Goal: Register for event/course

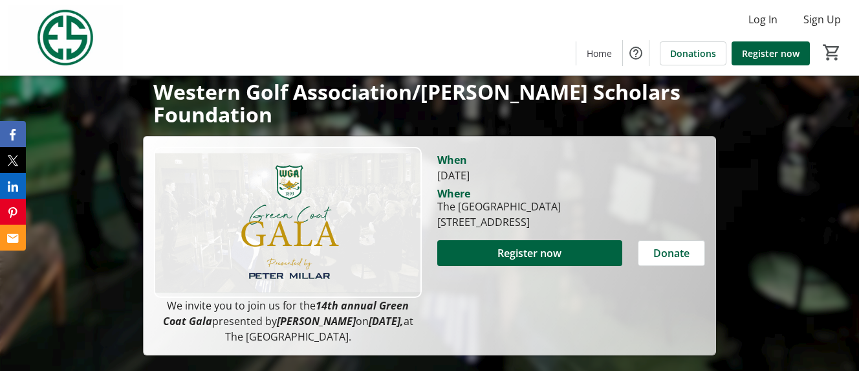
scroll to position [156, 0]
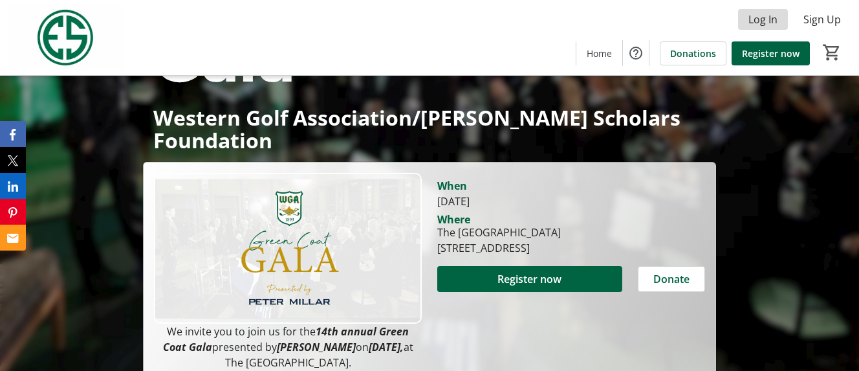
click at [767, 18] on span "Log In" at bounding box center [763, 20] width 29 height 16
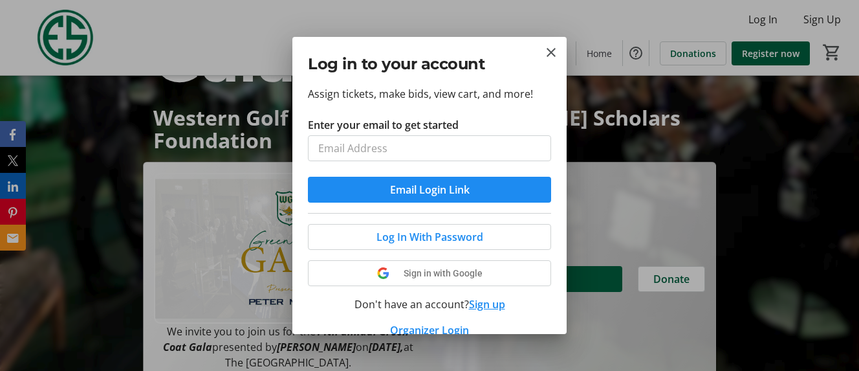
click at [454, 142] on input "Enter your email to get started" at bounding box center [429, 148] width 243 height 26
type input "[EMAIL_ADDRESS][DOMAIN_NAME]"
click at [436, 232] on span "Log In With Password" at bounding box center [430, 237] width 107 height 16
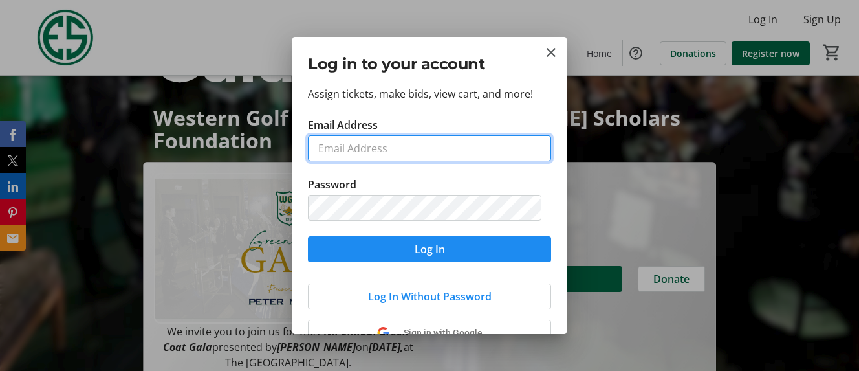
click at [417, 146] on input "Email Address" at bounding box center [429, 148] width 243 height 26
type input "[EMAIL_ADDRESS][DOMAIN_NAME]"
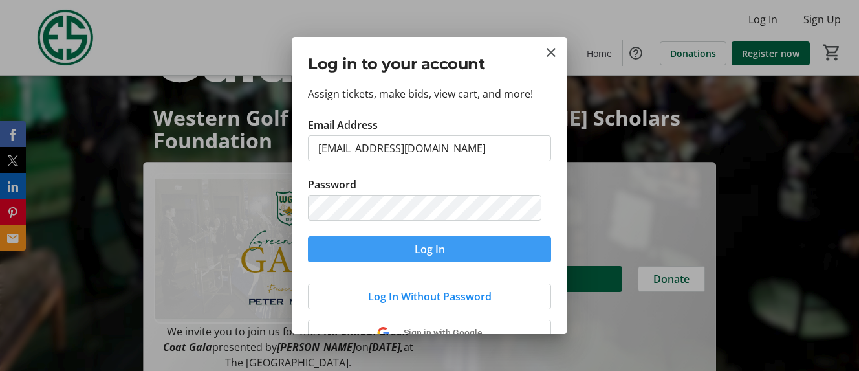
click at [434, 250] on span "Log In" at bounding box center [430, 249] width 30 height 16
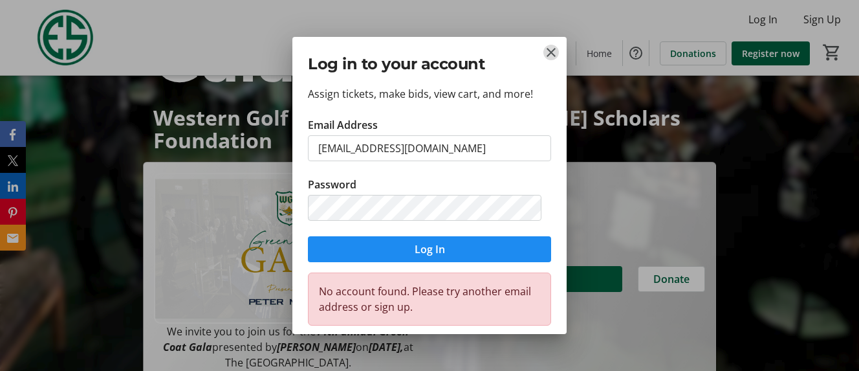
click at [550, 50] on mat-icon "Close" at bounding box center [552, 53] width 16 height 16
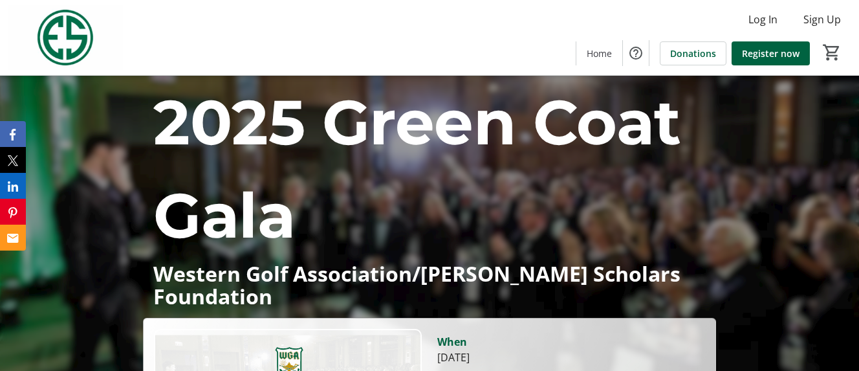
scroll to position [156, 0]
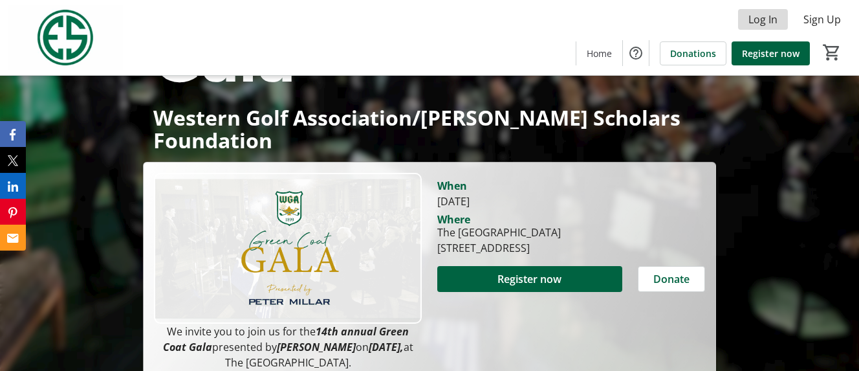
click at [762, 19] on span "Log In" at bounding box center [763, 20] width 29 height 16
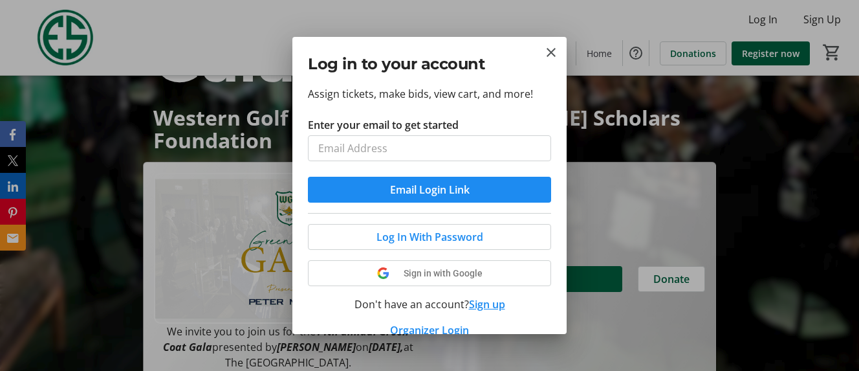
click at [363, 147] on input "Enter your email to get started" at bounding box center [429, 148] width 243 height 26
type input "[EMAIL_ADDRESS][DOMAIN_NAME]"
click at [368, 237] on span at bounding box center [430, 236] width 242 height 31
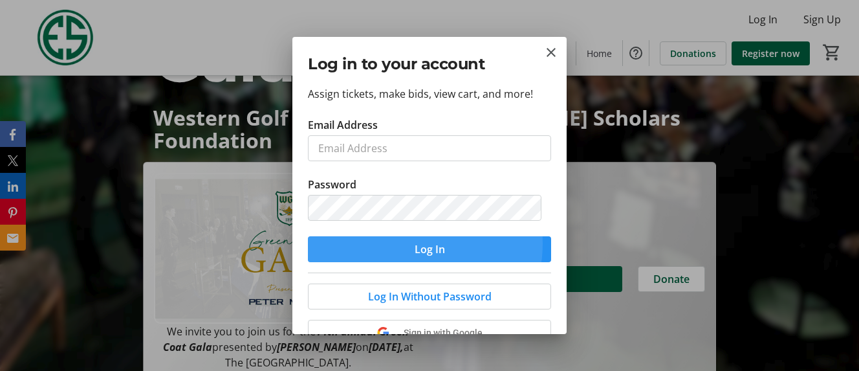
click at [400, 243] on span "submit" at bounding box center [429, 249] width 243 height 31
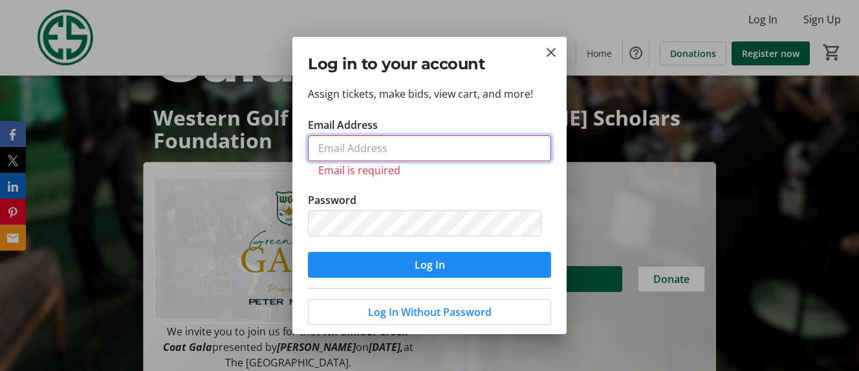
click at [337, 145] on input "Email Address" at bounding box center [429, 148] width 243 height 26
type input "[EMAIL_ADDRESS][DOMAIN_NAME]"
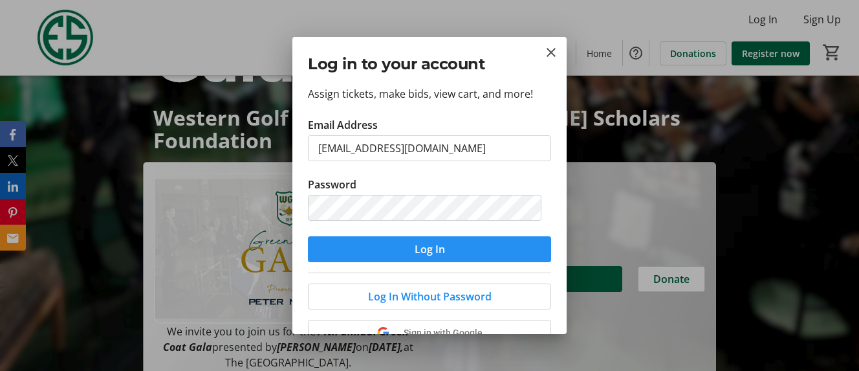
click at [409, 250] on span "submit" at bounding box center [429, 249] width 243 height 31
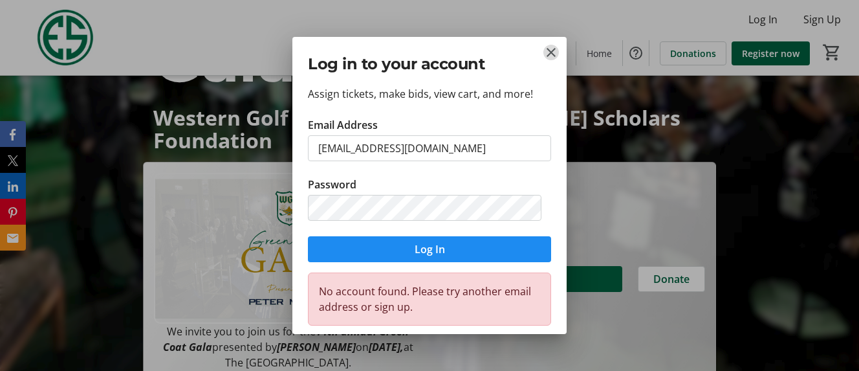
click at [551, 49] on mat-icon "Close" at bounding box center [552, 53] width 16 height 16
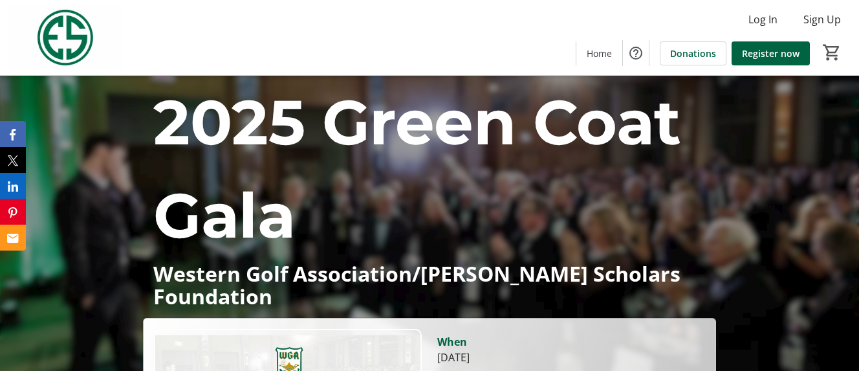
scroll to position [156, 0]
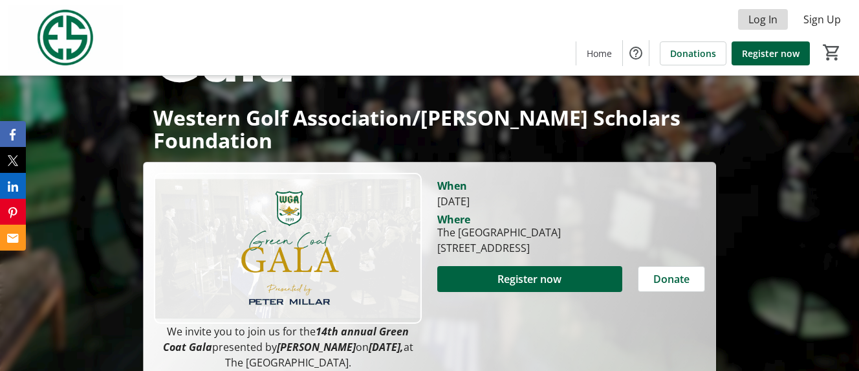
click at [766, 21] on span "Log In" at bounding box center [763, 20] width 29 height 16
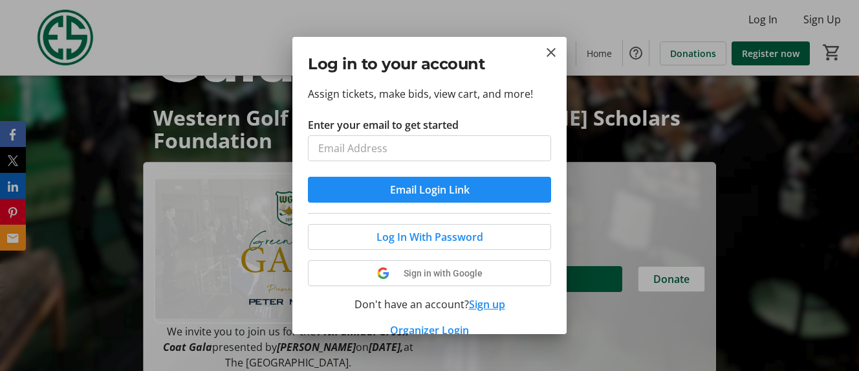
click at [384, 141] on input "Enter your email to get started" at bounding box center [429, 148] width 243 height 26
type input "[EMAIL_ADDRESS][DOMAIN_NAME]"
click at [550, 45] on mat-icon "Close" at bounding box center [552, 53] width 16 height 16
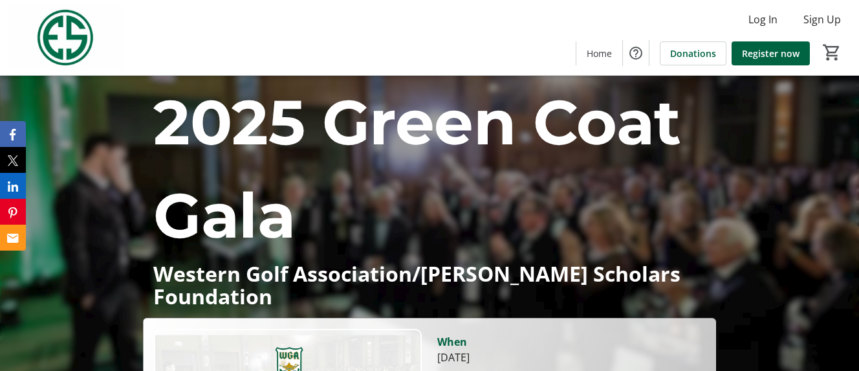
scroll to position [156, 0]
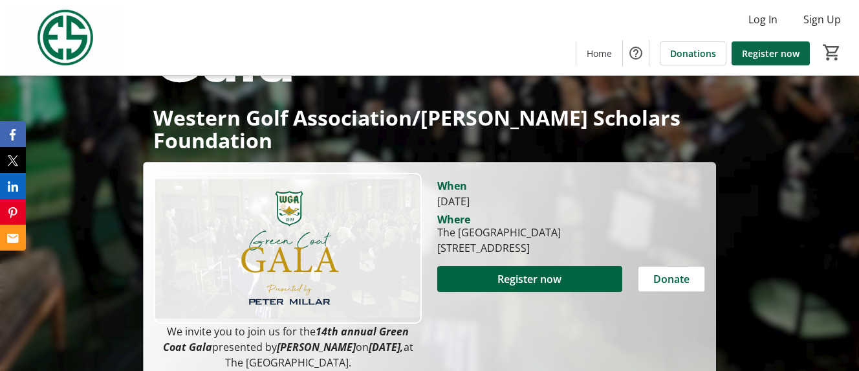
click at [774, 52] on span "Register now" at bounding box center [771, 54] width 58 height 14
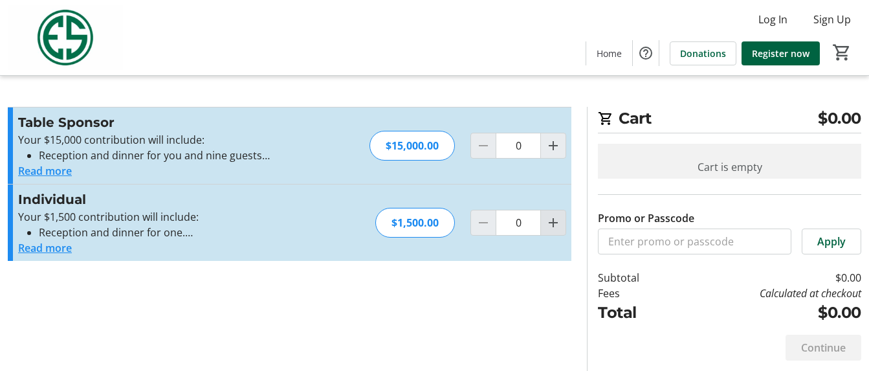
click at [550, 223] on mat-icon "Increment by one" at bounding box center [553, 223] width 16 height 16
type input "1"
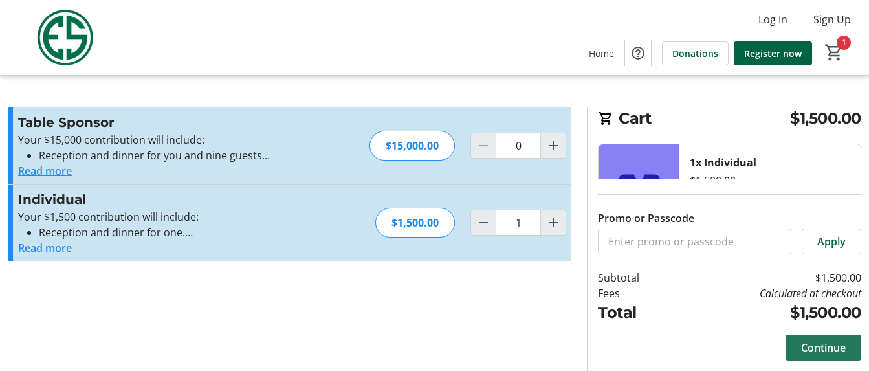
click at [814, 342] on span "Continue" at bounding box center [823, 348] width 45 height 16
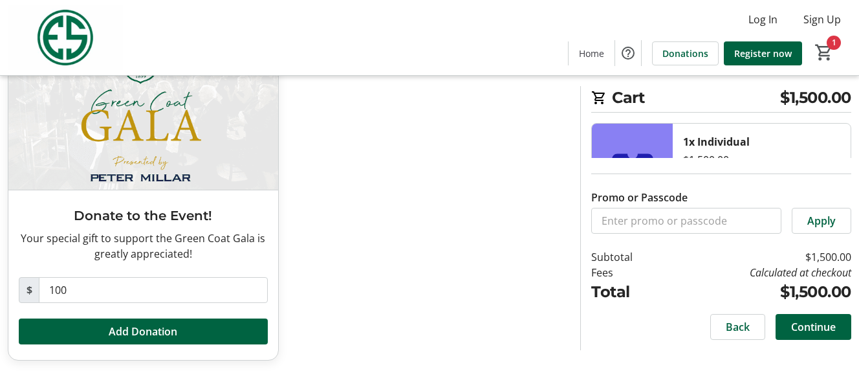
scroll to position [113, 0]
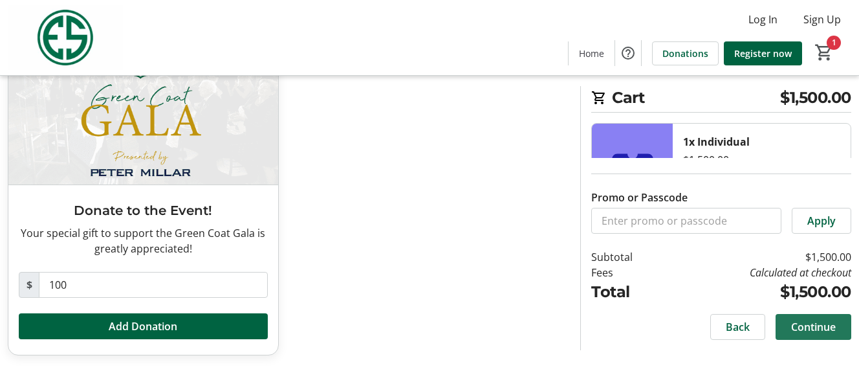
click at [811, 324] on span "Continue" at bounding box center [813, 327] width 45 height 16
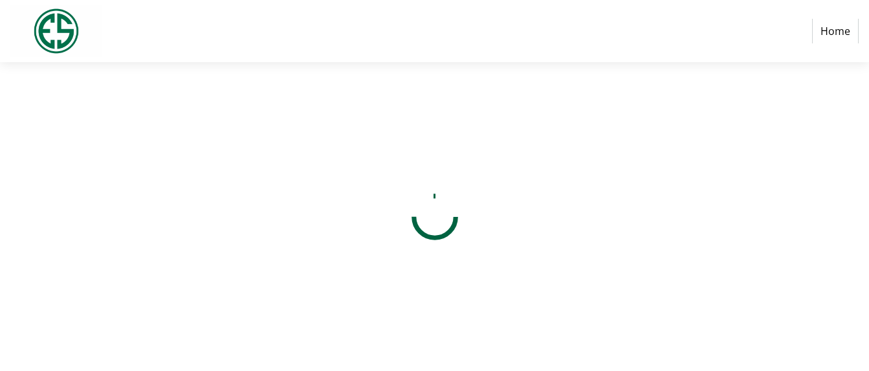
select select "US"
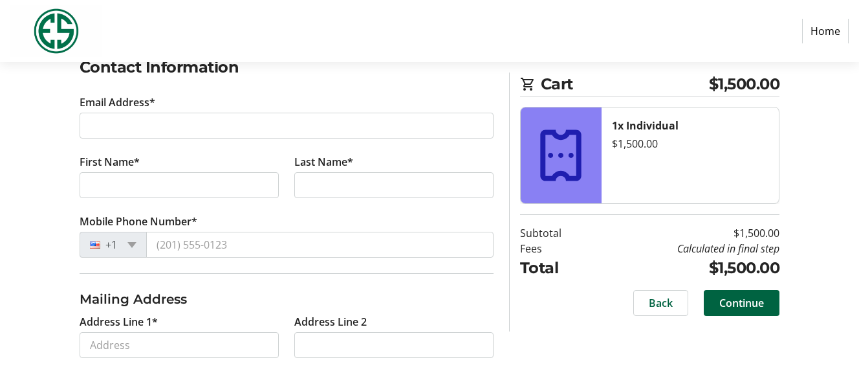
scroll to position [234, 0]
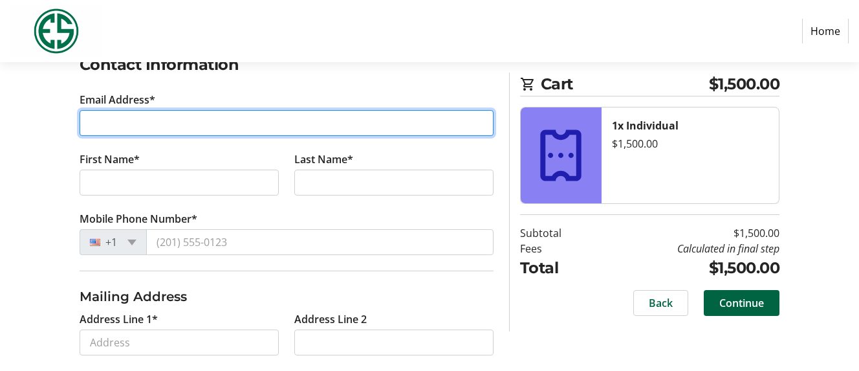
click at [164, 124] on input "Email Address*" at bounding box center [287, 123] width 414 height 26
type input "[EMAIL_ADDRESS][DOMAIN_NAME]"
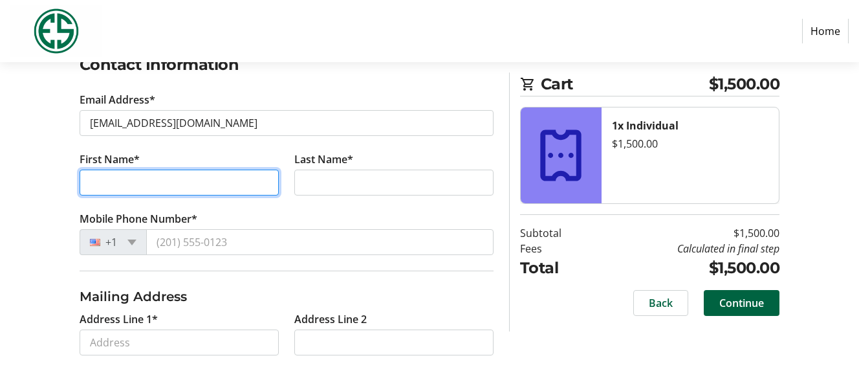
type input "[PERSON_NAME]"
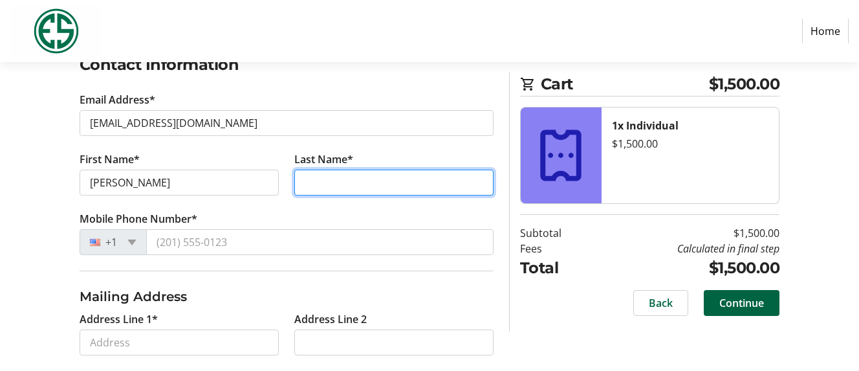
type input "Justice"
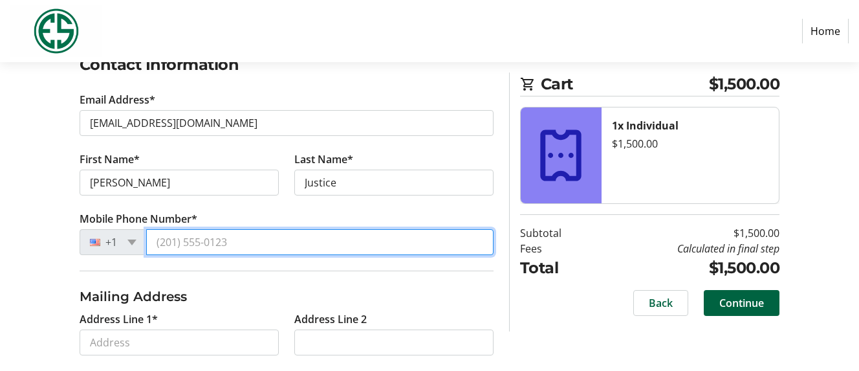
type input "[PHONE_NUMBER]"
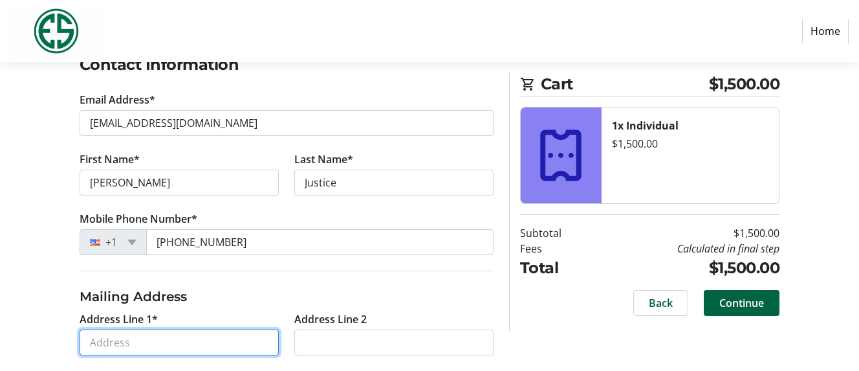
type input "[STREET_ADDRESS][PERSON_NAME]"
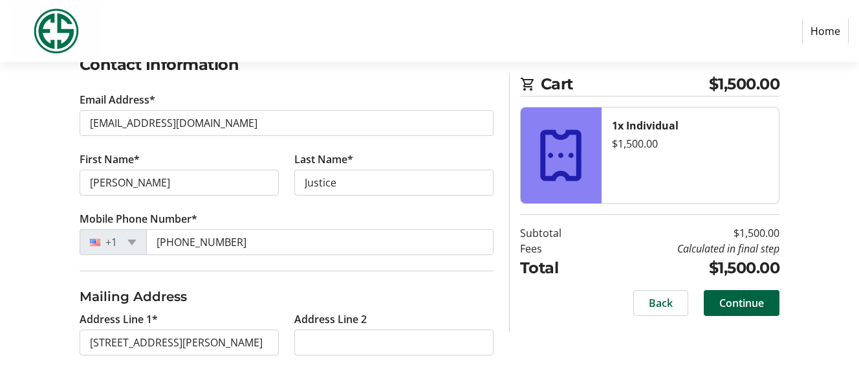
type input "[PERSON_NAME]"
select select "WA"
type input "98208"
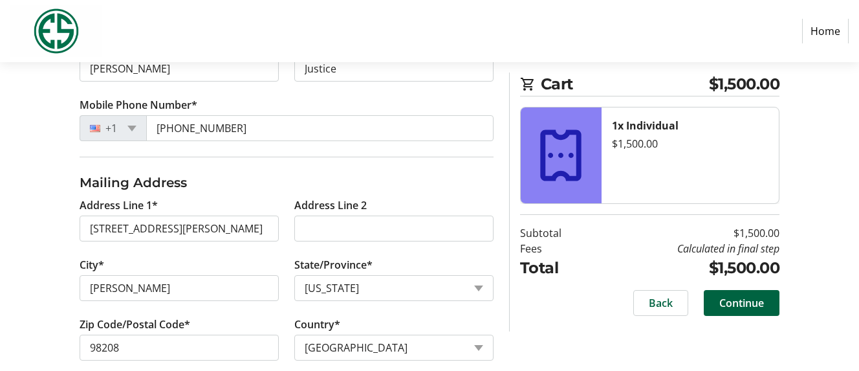
scroll to position [368, 0]
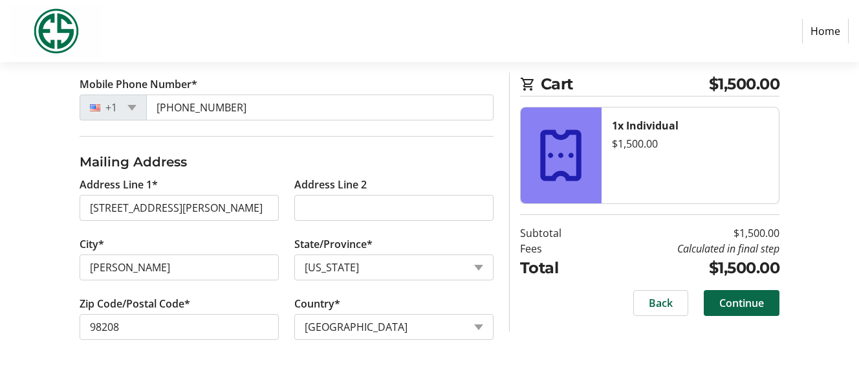
click at [737, 303] on span "Continue" at bounding box center [742, 303] width 45 height 16
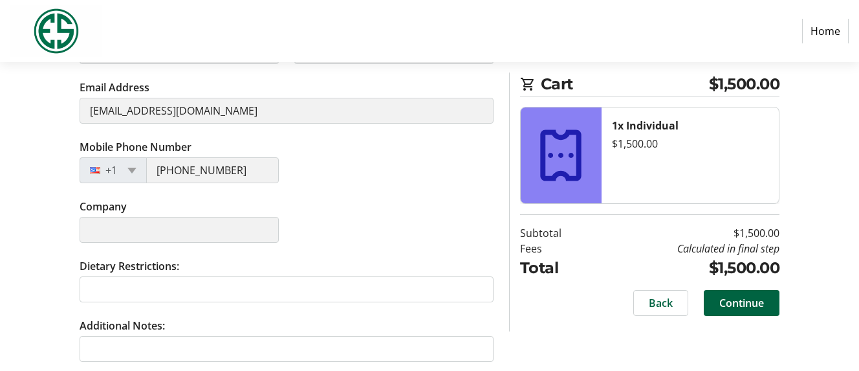
scroll to position [339, 0]
click at [745, 301] on span "Continue" at bounding box center [742, 303] width 45 height 16
